Goal: Information Seeking & Learning: Learn about a topic

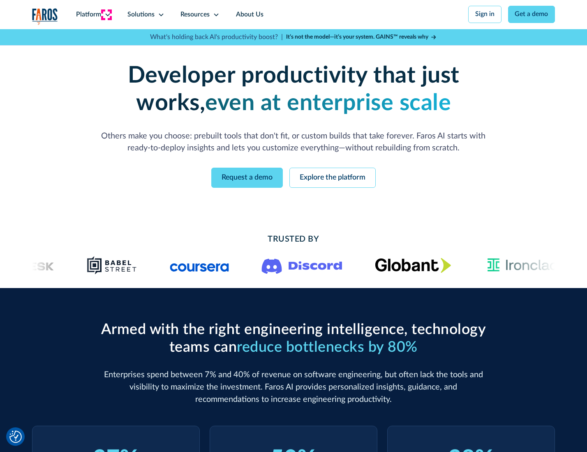
click at [107, 14] on icon at bounding box center [107, 15] width 7 height 7
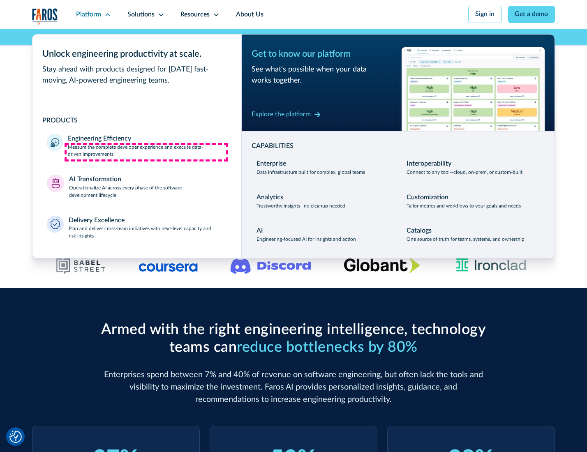
click at [146, 152] on p "Measure the complete developer experience and execute data-driven improvements" at bounding box center [147, 151] width 159 height 15
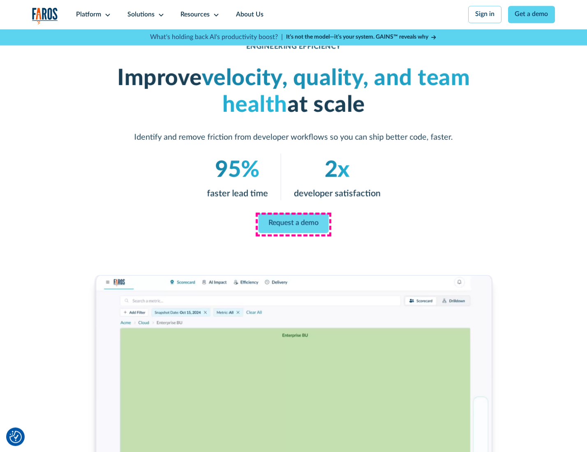
click at [293, 224] on link "Request a demo" at bounding box center [294, 223] width 70 height 20
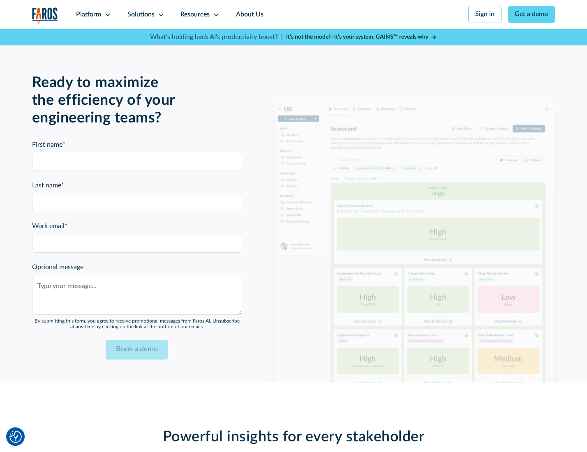
scroll to position [1790, 0]
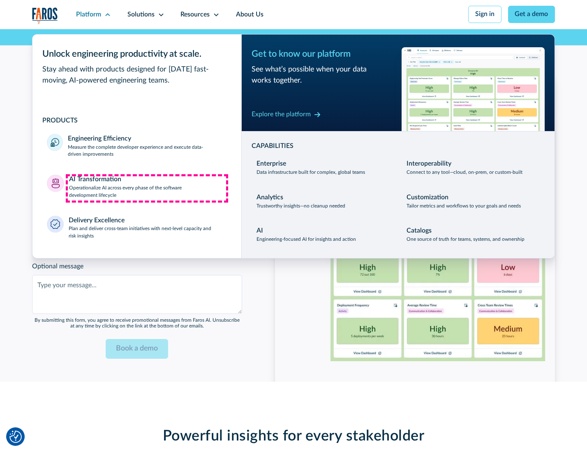
click at [147, 188] on p "Operationalize AI across every phase of the software development lifecycle" at bounding box center [148, 192] width 158 height 15
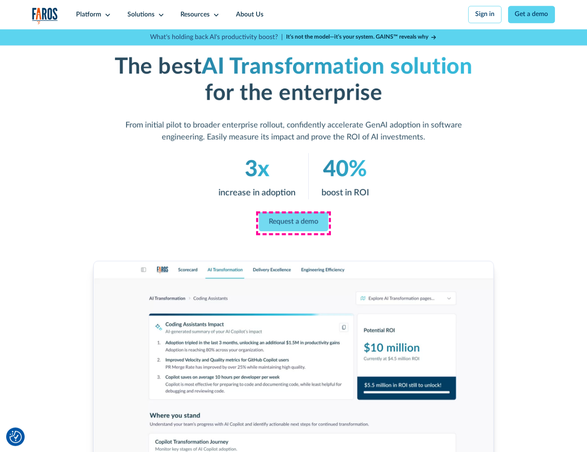
click at [293, 223] on link "Request a demo" at bounding box center [294, 221] width 70 height 19
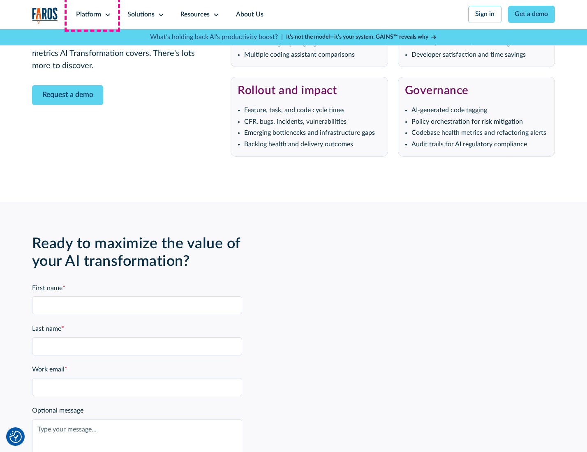
click at [92, 14] on div "Platform" at bounding box center [88, 15] width 25 height 10
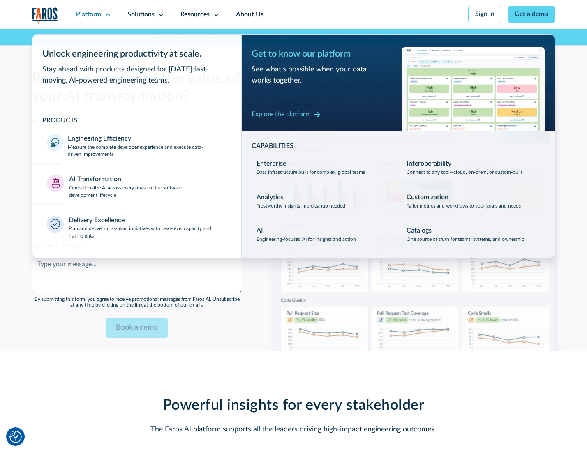
scroll to position [1988, 0]
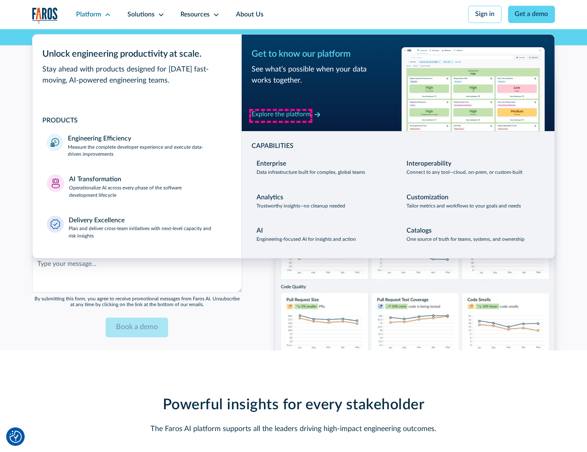
click at [281, 116] on div "Explore the platform" at bounding box center [281, 115] width 59 height 10
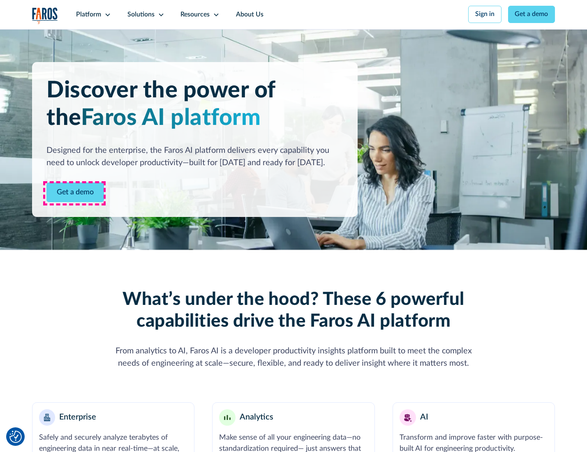
click at [74, 193] on link "Get a demo" at bounding box center [75, 193] width 58 height 20
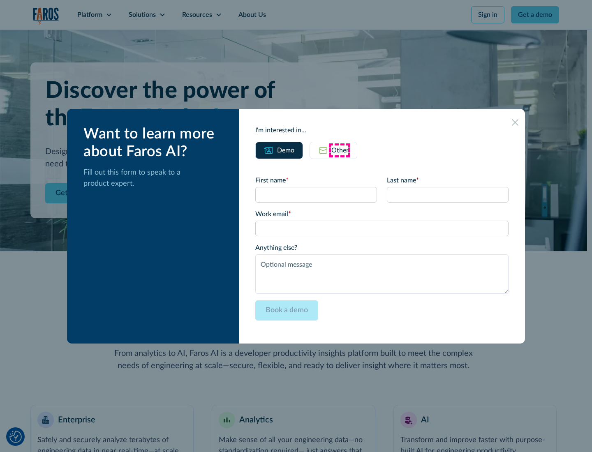
click at [340, 150] on div "Other" at bounding box center [339, 151] width 17 height 10
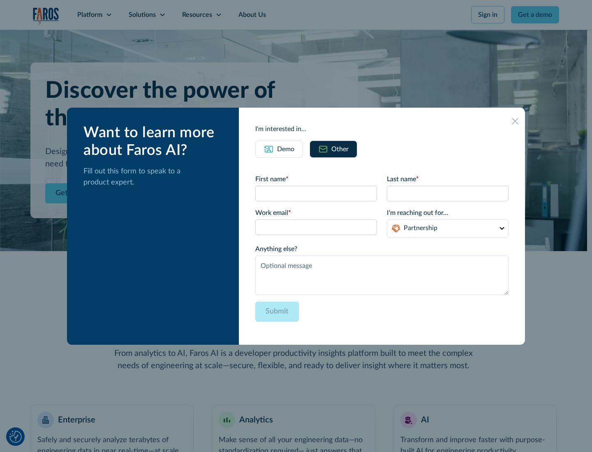
click at [285, 149] on div "Demo" at bounding box center [285, 149] width 17 height 10
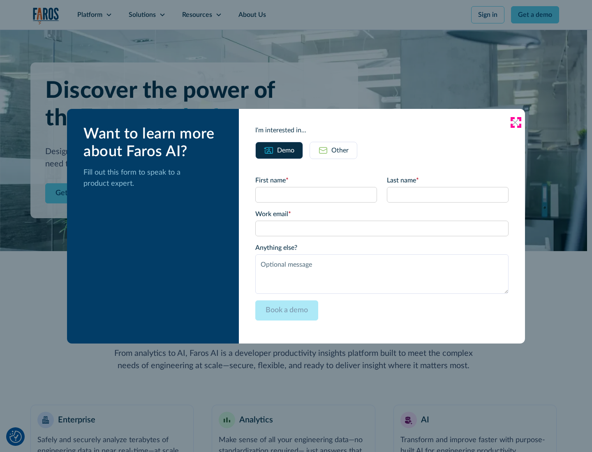
click at [516, 122] on icon at bounding box center [515, 122] width 7 height 7
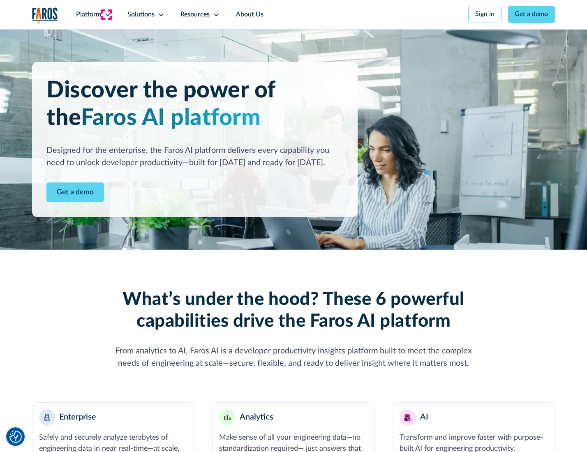
click at [107, 14] on icon at bounding box center [107, 15] width 7 height 7
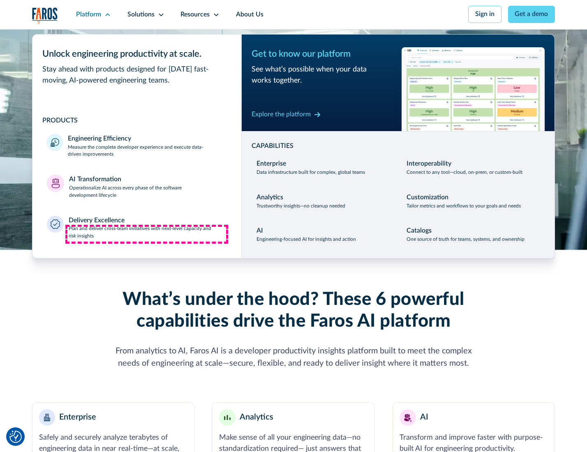
click at [147, 234] on p "Plan and deliver cross-team initiatives with next-level capacity and risk insig…" at bounding box center [148, 232] width 158 height 15
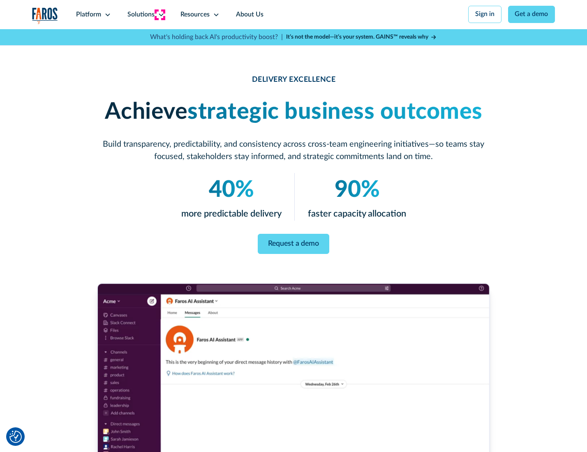
click at [160, 14] on icon at bounding box center [161, 15] width 7 height 7
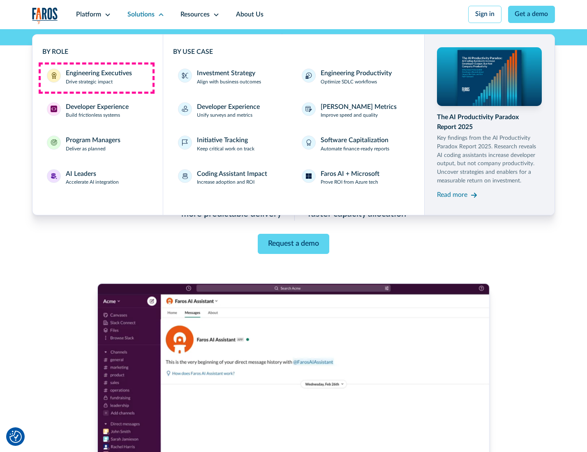
click at [96, 78] on div "Engineering Executives" at bounding box center [99, 74] width 66 height 10
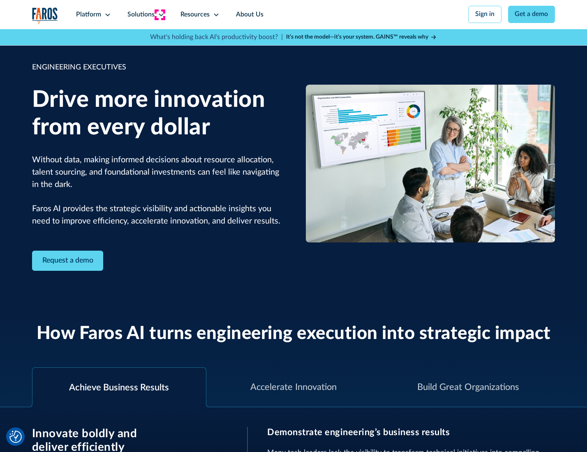
click at [160, 14] on icon at bounding box center [161, 15] width 7 height 7
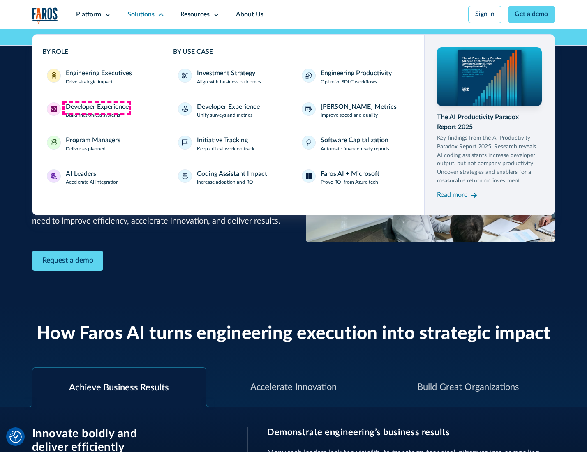
click at [96, 108] on div "Developer Experience" at bounding box center [97, 107] width 63 height 10
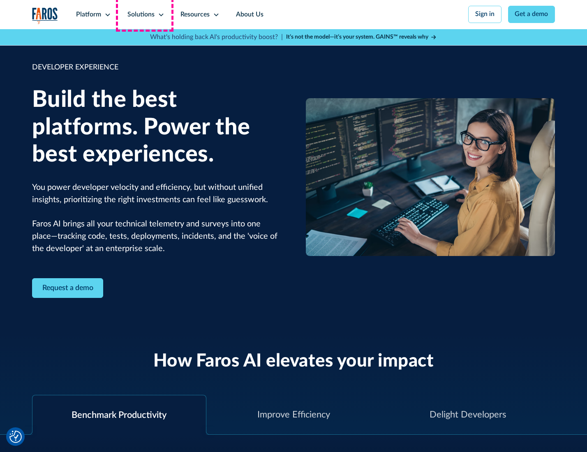
click at [145, 14] on div "Solutions" at bounding box center [140, 15] width 27 height 10
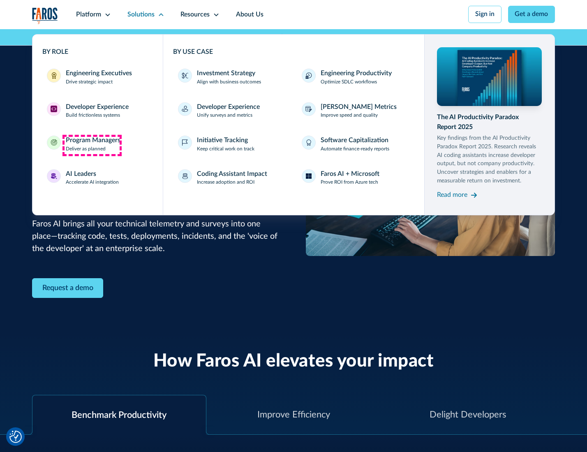
click at [92, 145] on div "Program Managers" at bounding box center [93, 141] width 55 height 10
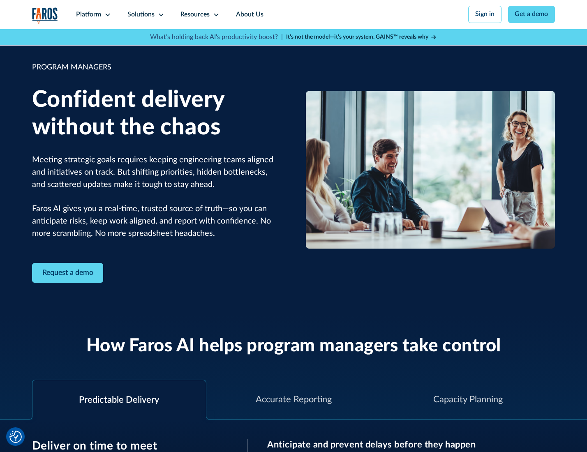
click at [160, 15] on icon at bounding box center [161, 15] width 7 height 7
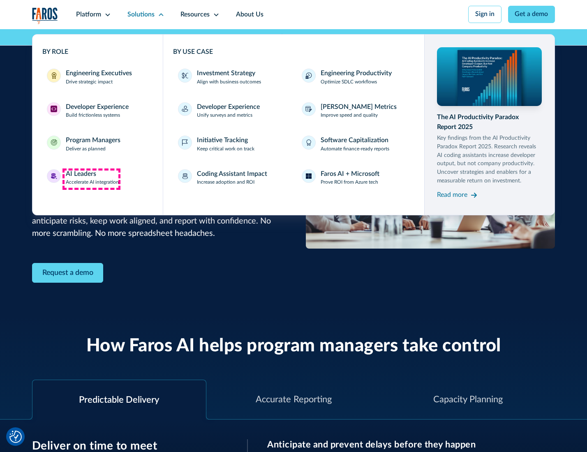
click at [91, 179] on div "AI Leaders" at bounding box center [81, 174] width 30 height 10
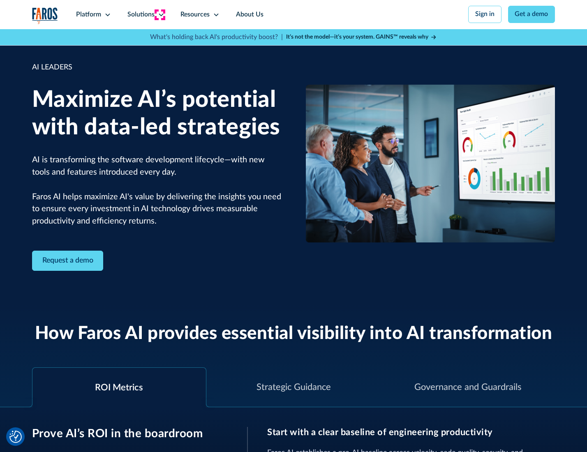
click at [160, 14] on icon at bounding box center [161, 15] width 7 height 7
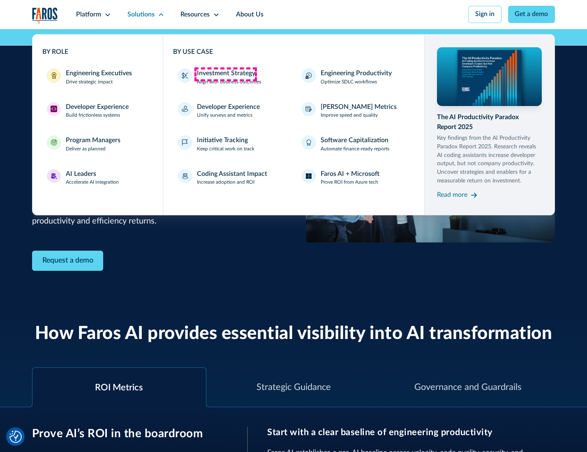
click at [225, 74] on div "Investment Strategy" at bounding box center [226, 74] width 58 height 10
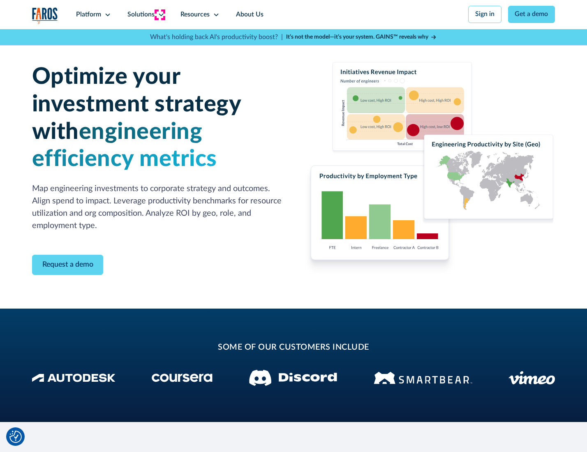
click at [160, 14] on icon at bounding box center [161, 15] width 7 height 7
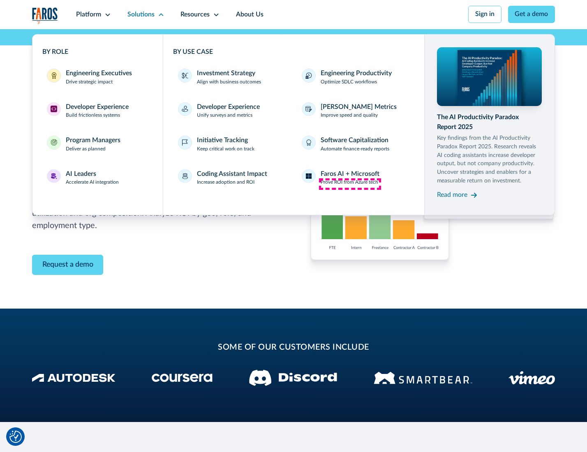
click at [350, 184] on p "Prove ROI from Azure tech" at bounding box center [350, 182] width 58 height 7
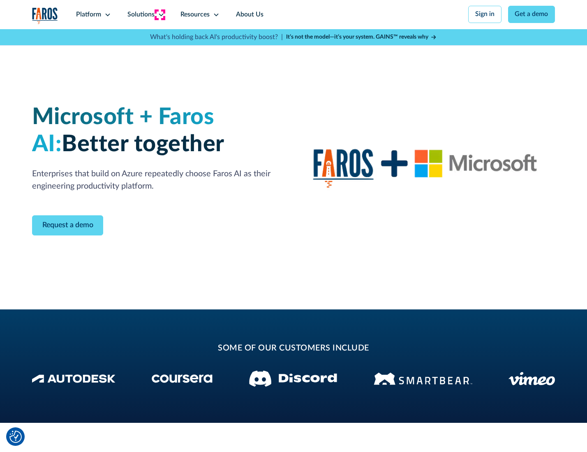
click at [160, 14] on icon at bounding box center [161, 15] width 7 height 7
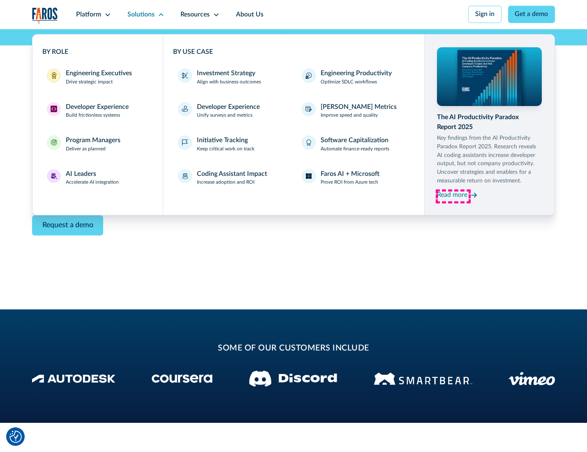
click at [453, 197] on div "Read more" at bounding box center [452, 195] width 30 height 10
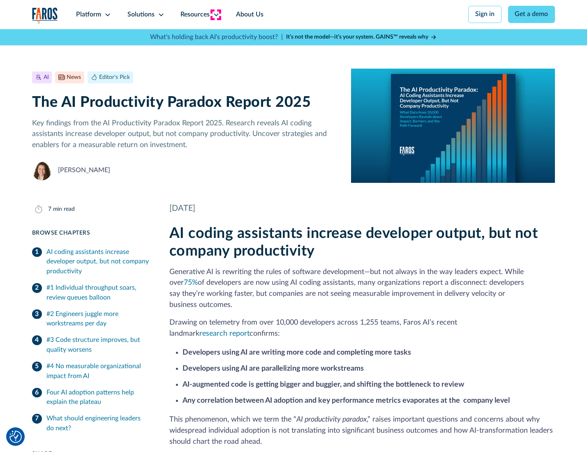
click at [216, 14] on icon at bounding box center [216, 15] width 7 height 7
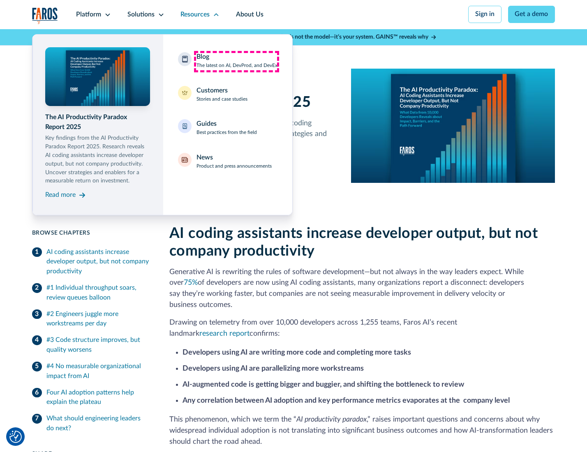
click at [236, 61] on div "Blog The latest on AI, DevProd, and DevEx" at bounding box center [237, 60] width 81 height 17
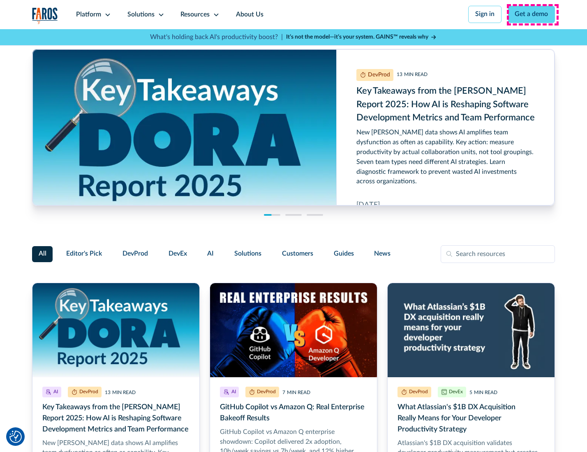
click at [533, 14] on link "Get a demo" at bounding box center [531, 14] width 47 height 17
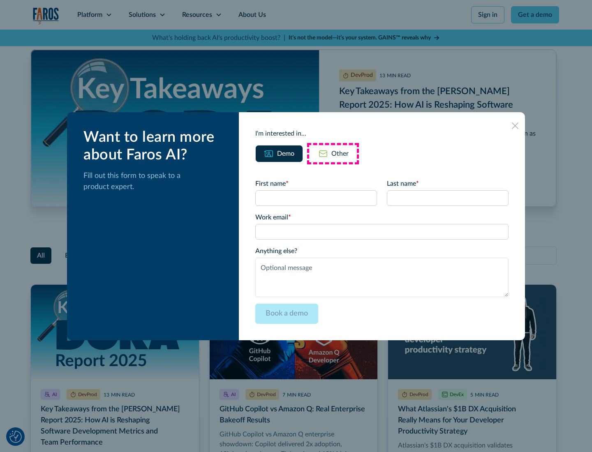
click at [333, 153] on div "Other" at bounding box center [339, 154] width 17 height 10
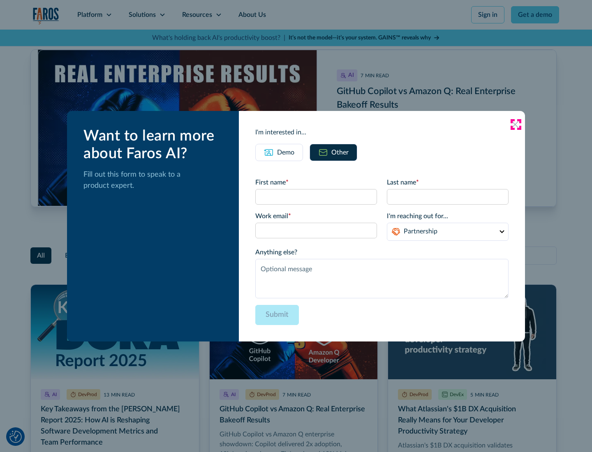
click at [516, 124] on icon at bounding box center [515, 124] width 7 height 7
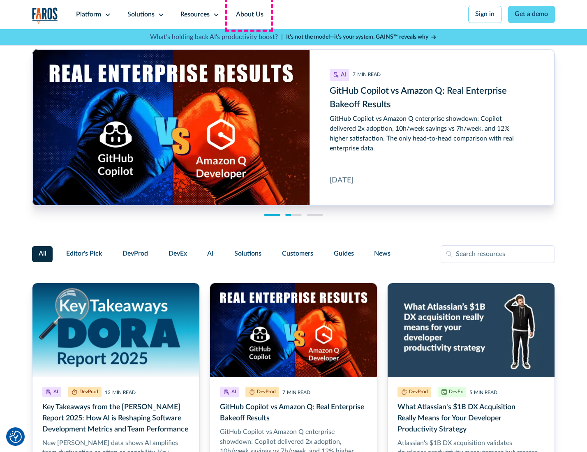
click at [249, 14] on link "About Us" at bounding box center [250, 14] width 44 height 29
